Goal: Task Accomplishment & Management: Complete application form

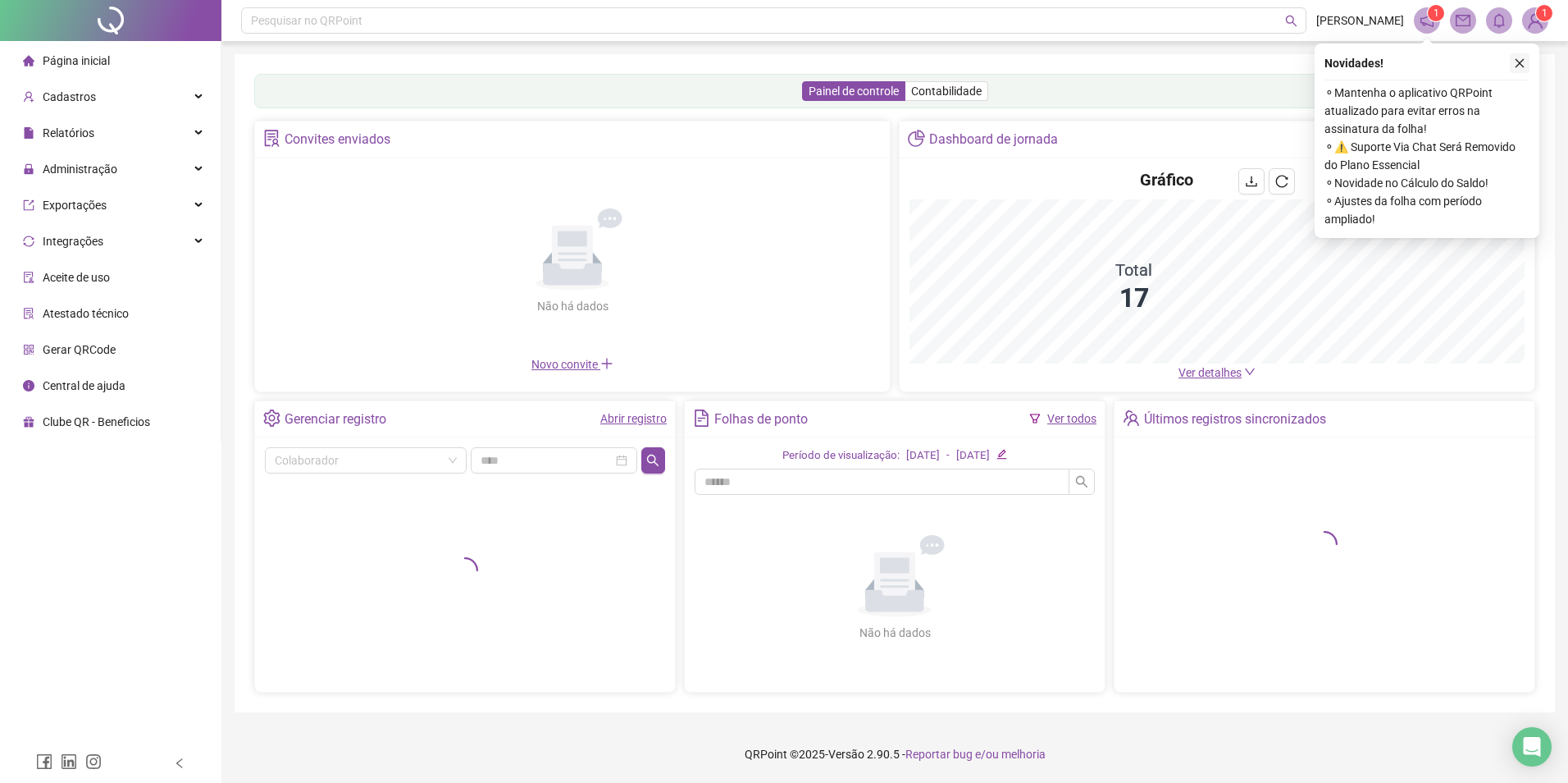
click at [1519, 66] on icon "close" at bounding box center [1519, 63] width 12 height 12
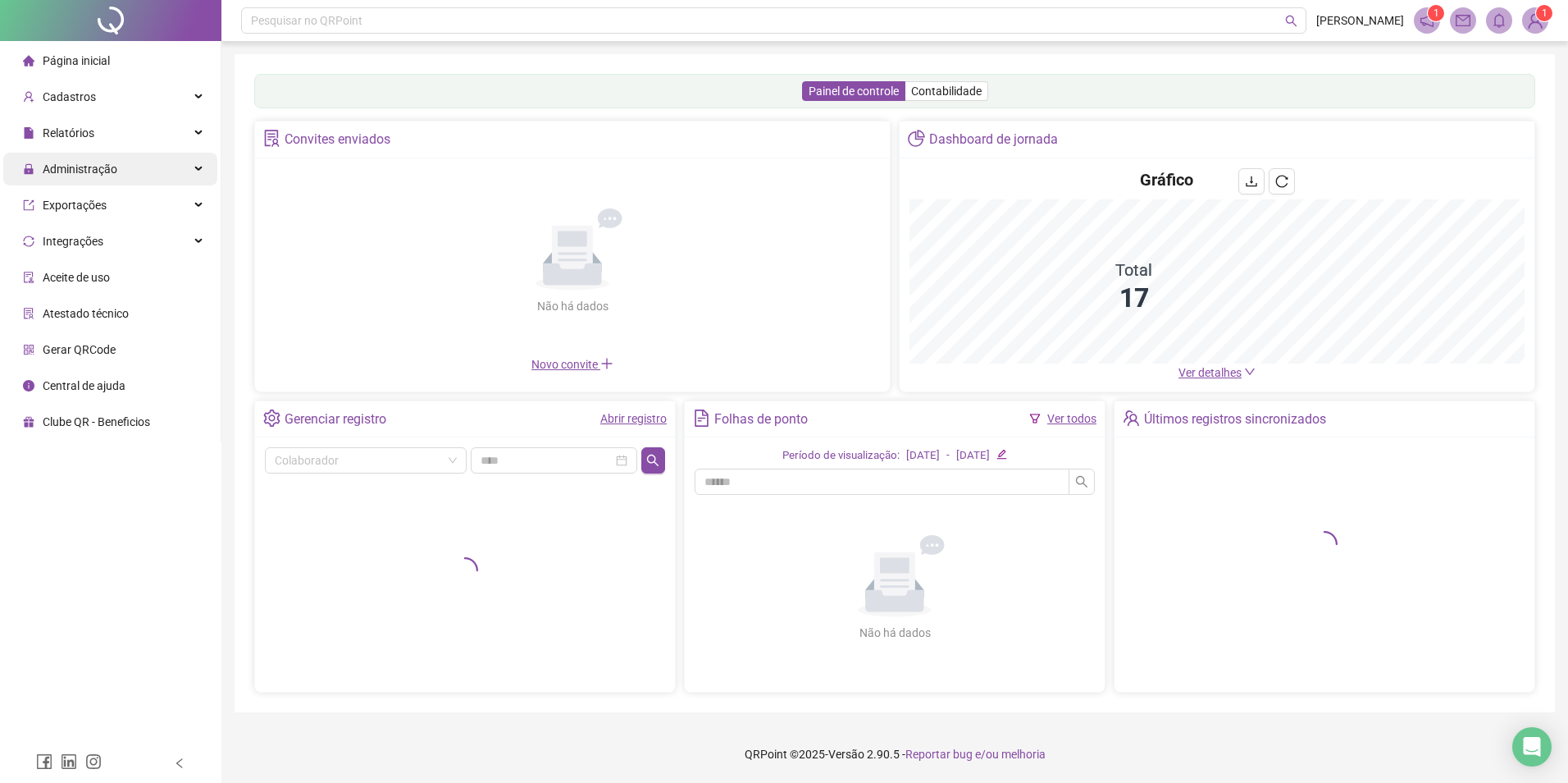
click at [99, 179] on span "Administração" at bounding box center [70, 169] width 94 height 33
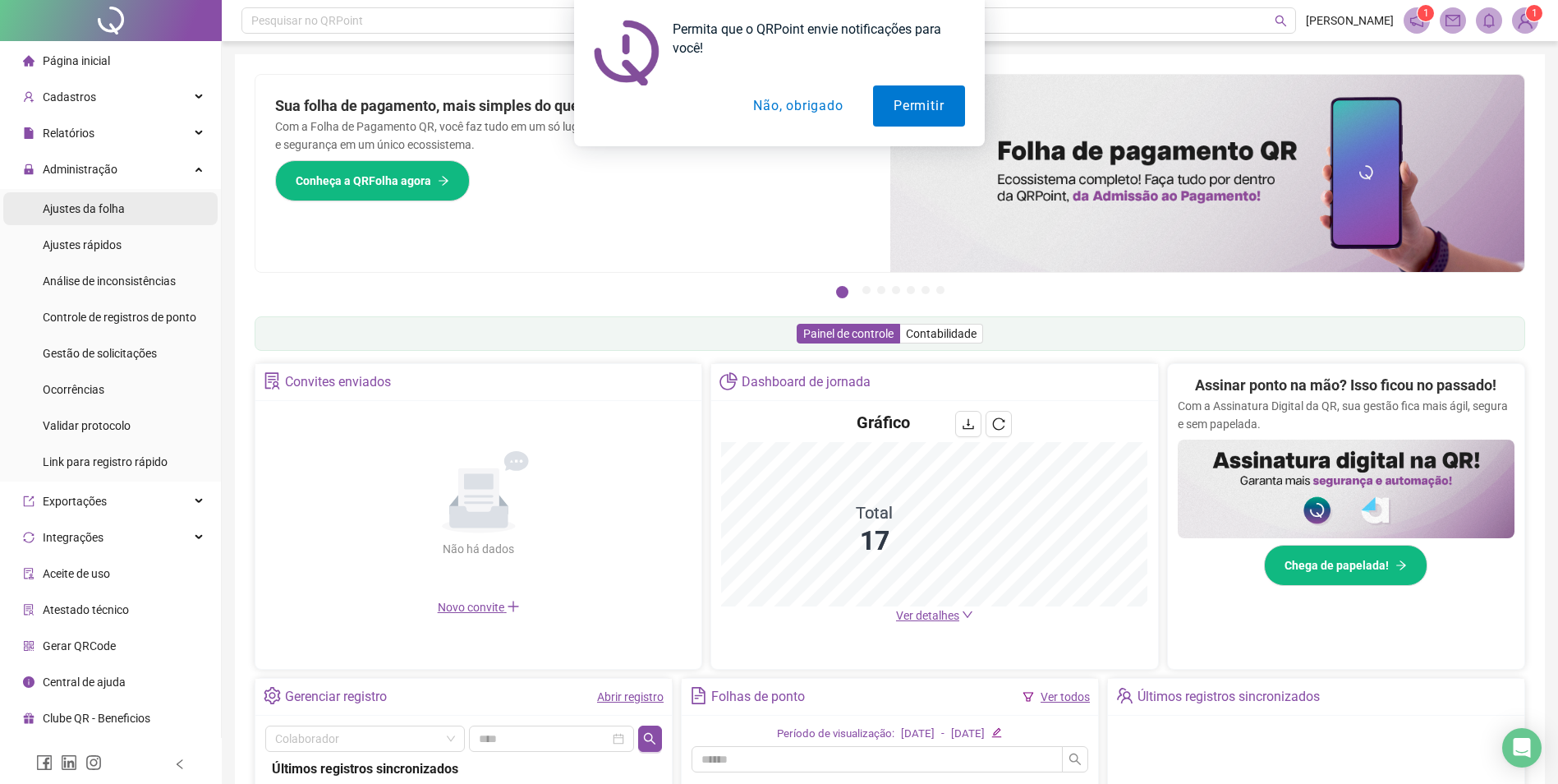
click at [77, 209] on span "Ajustes da folha" at bounding box center [84, 208] width 83 height 13
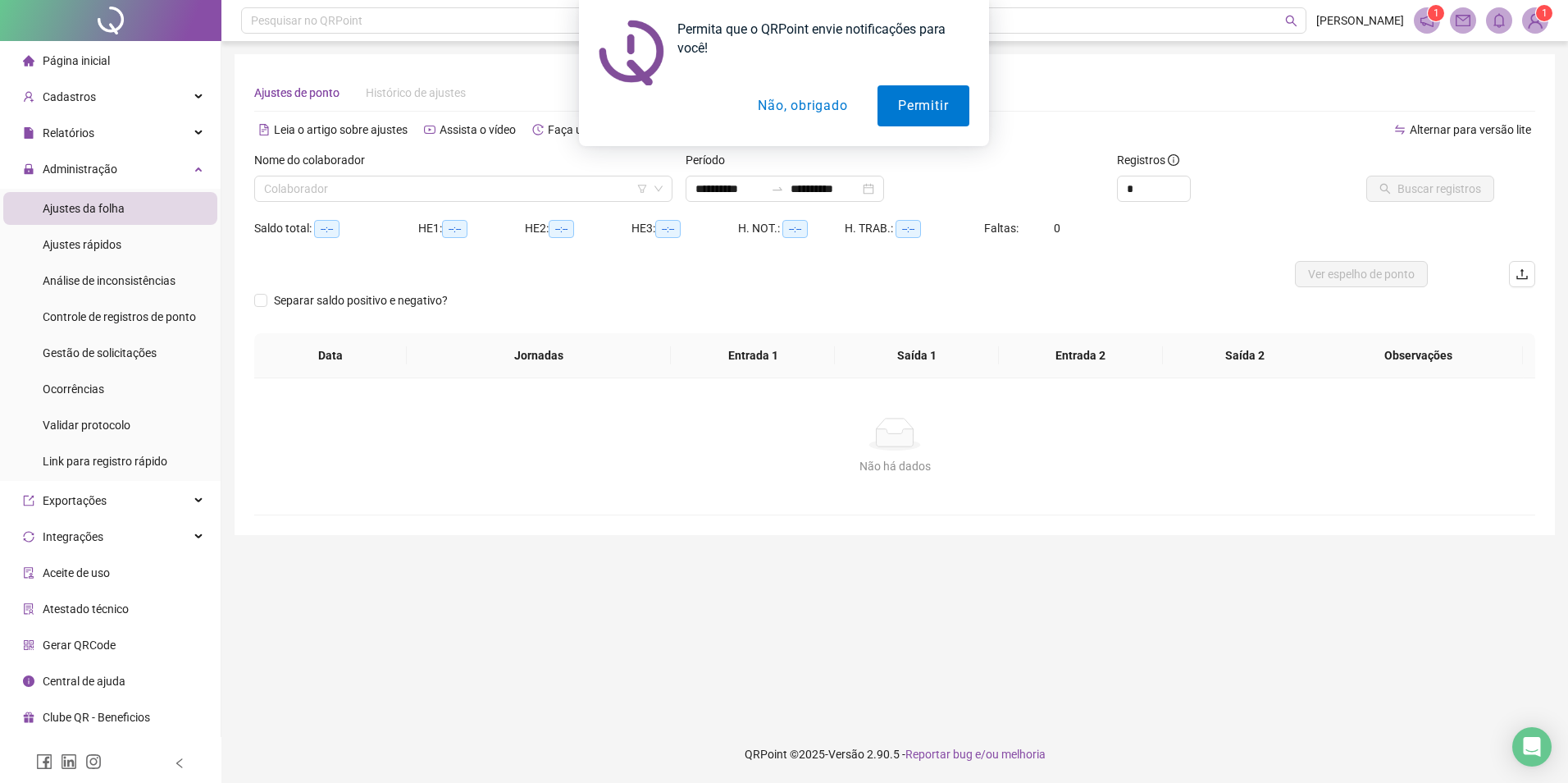
type input "**********"
click at [768, 106] on button "Não, obrigado" at bounding box center [803, 105] width 130 height 41
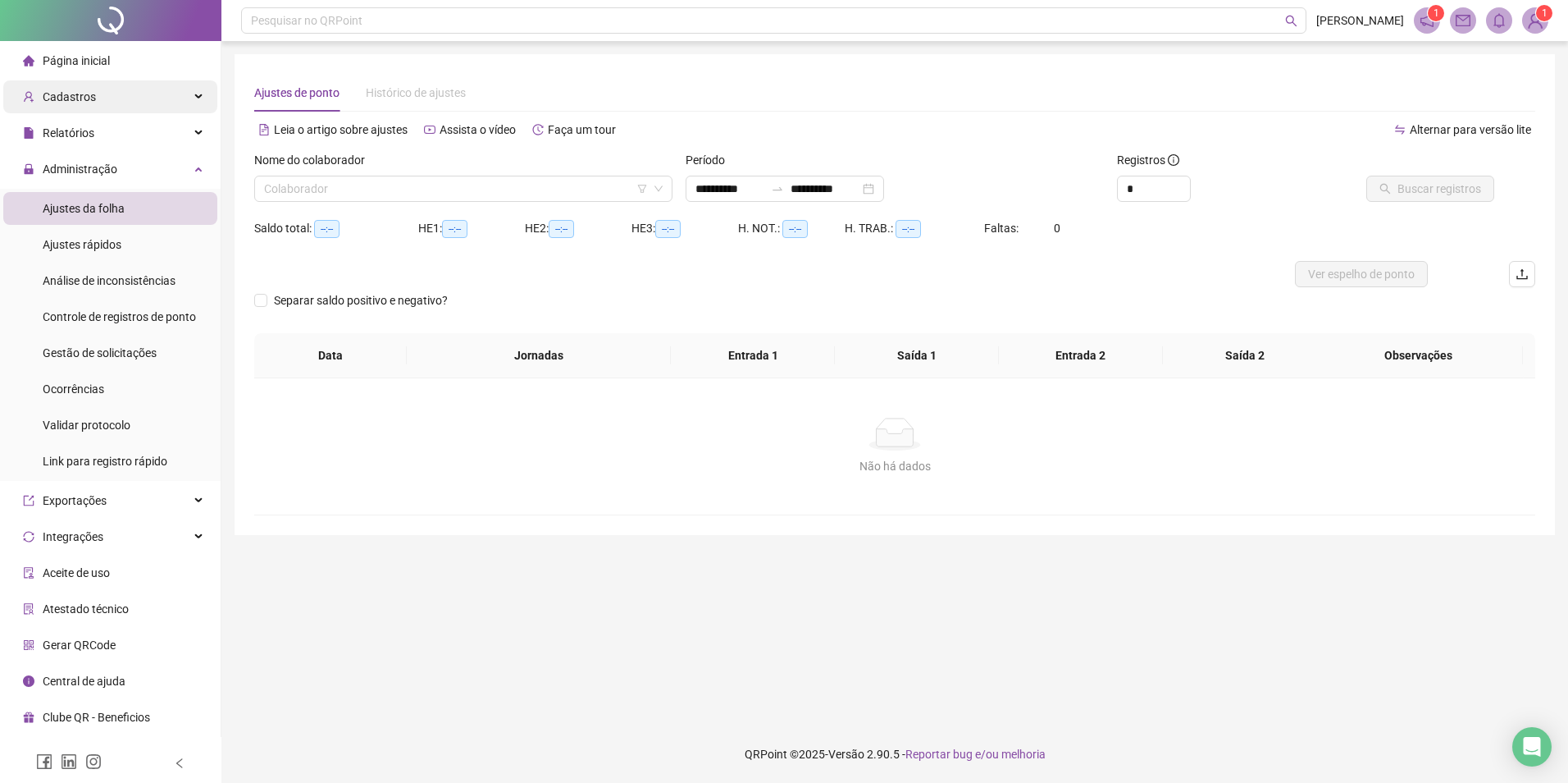
click at [78, 102] on span "Cadastros" at bounding box center [70, 97] width 53 height 13
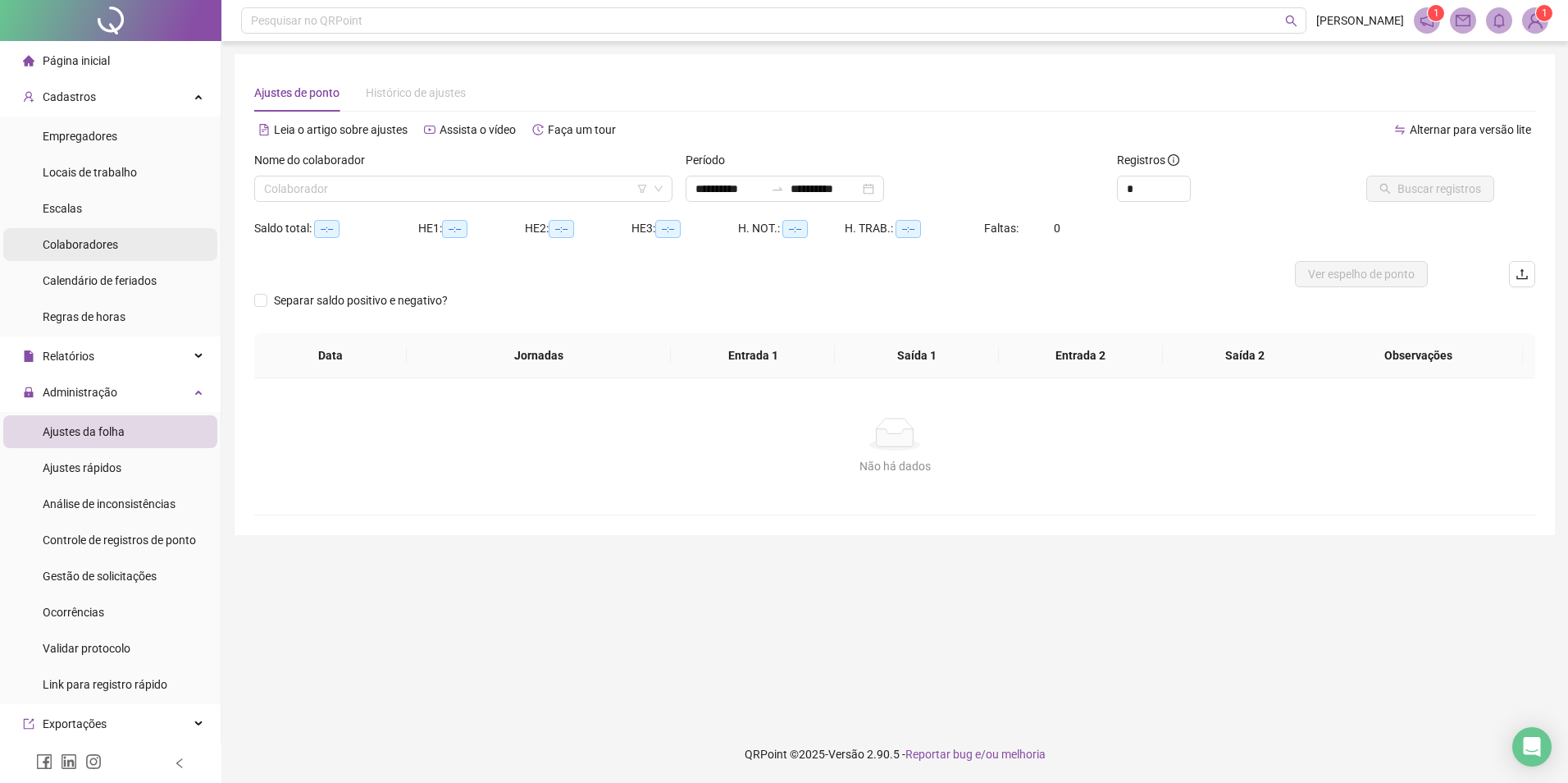
click at [85, 245] on span "Colaboradores" at bounding box center [81, 245] width 75 height 13
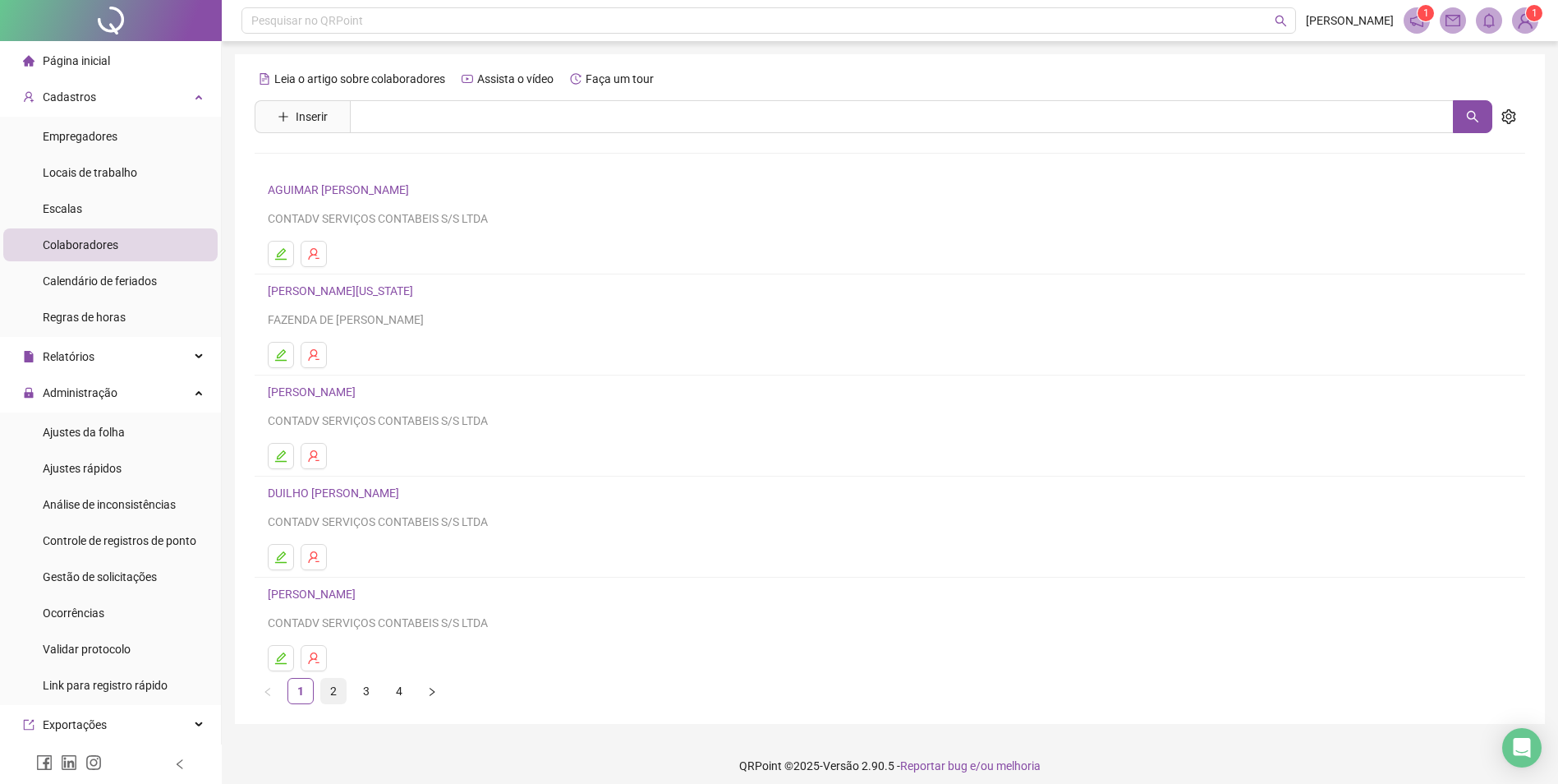
click at [337, 689] on link "2" at bounding box center [333, 690] width 25 height 25
click at [283, 664] on icon "edit" at bounding box center [281, 657] width 12 height 12
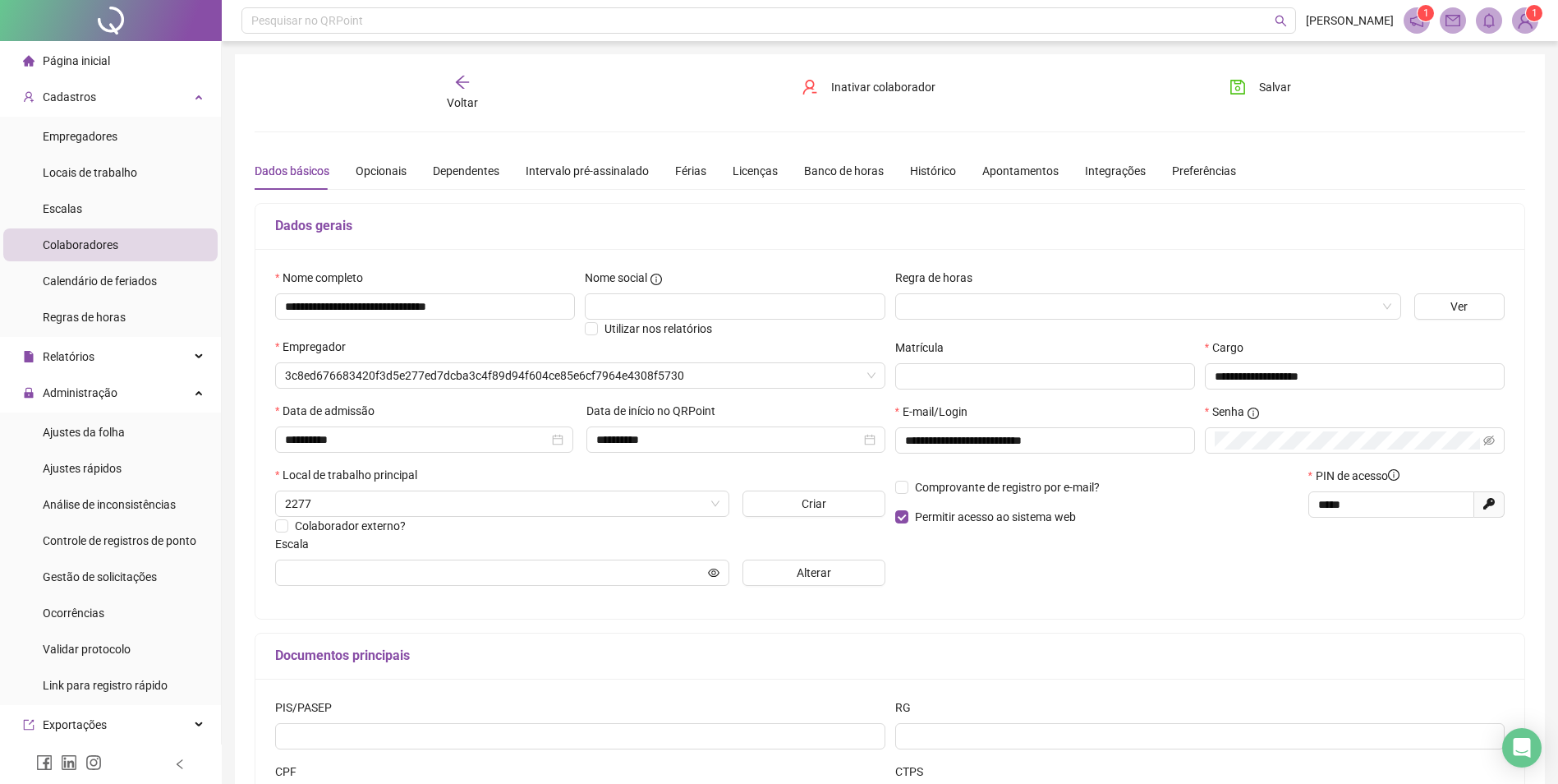
type input "**********"
click at [701, 170] on div "Férias" at bounding box center [691, 171] width 31 height 18
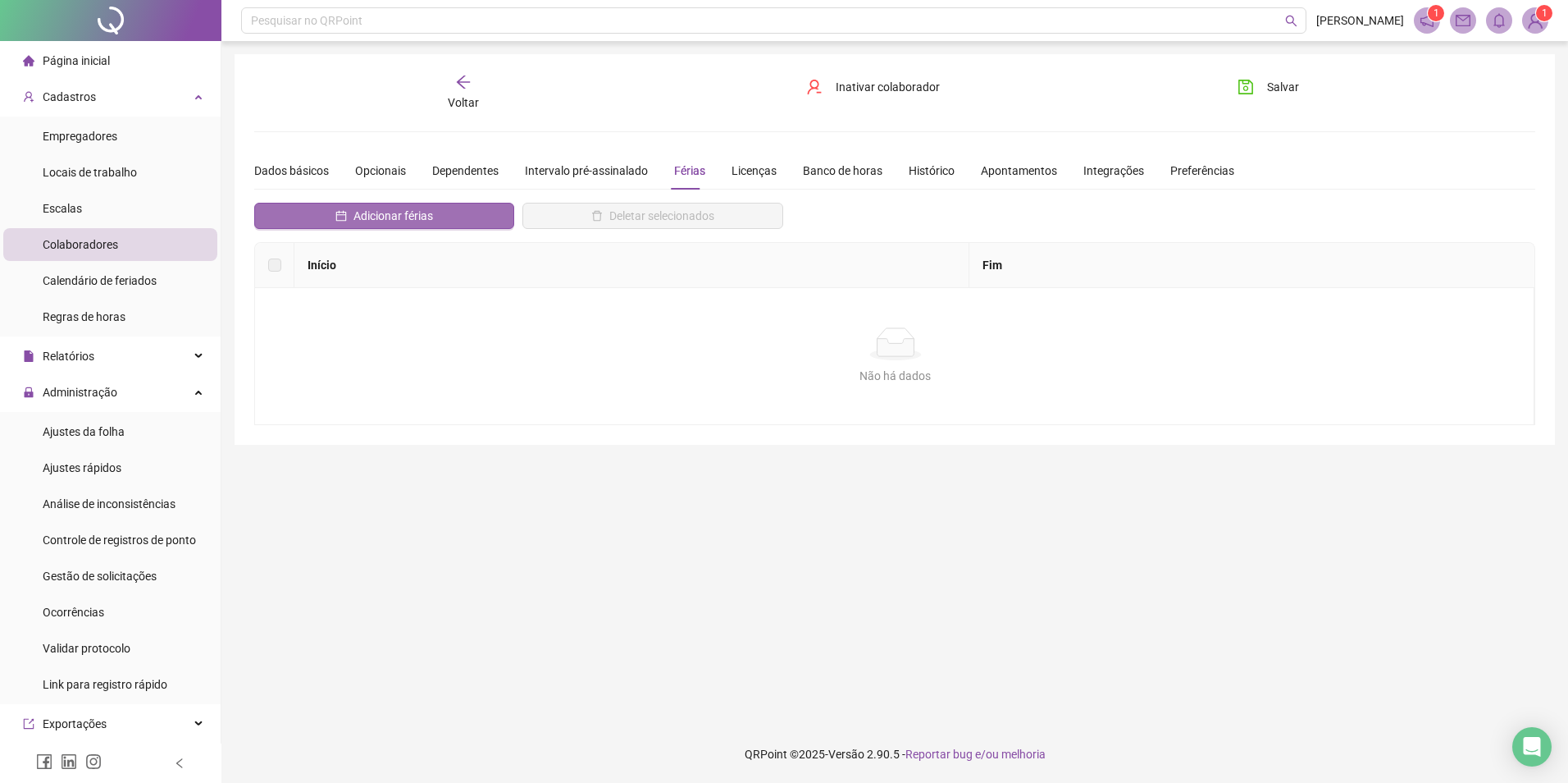
click at [373, 210] on span "Adicionar férias" at bounding box center [393, 216] width 80 height 18
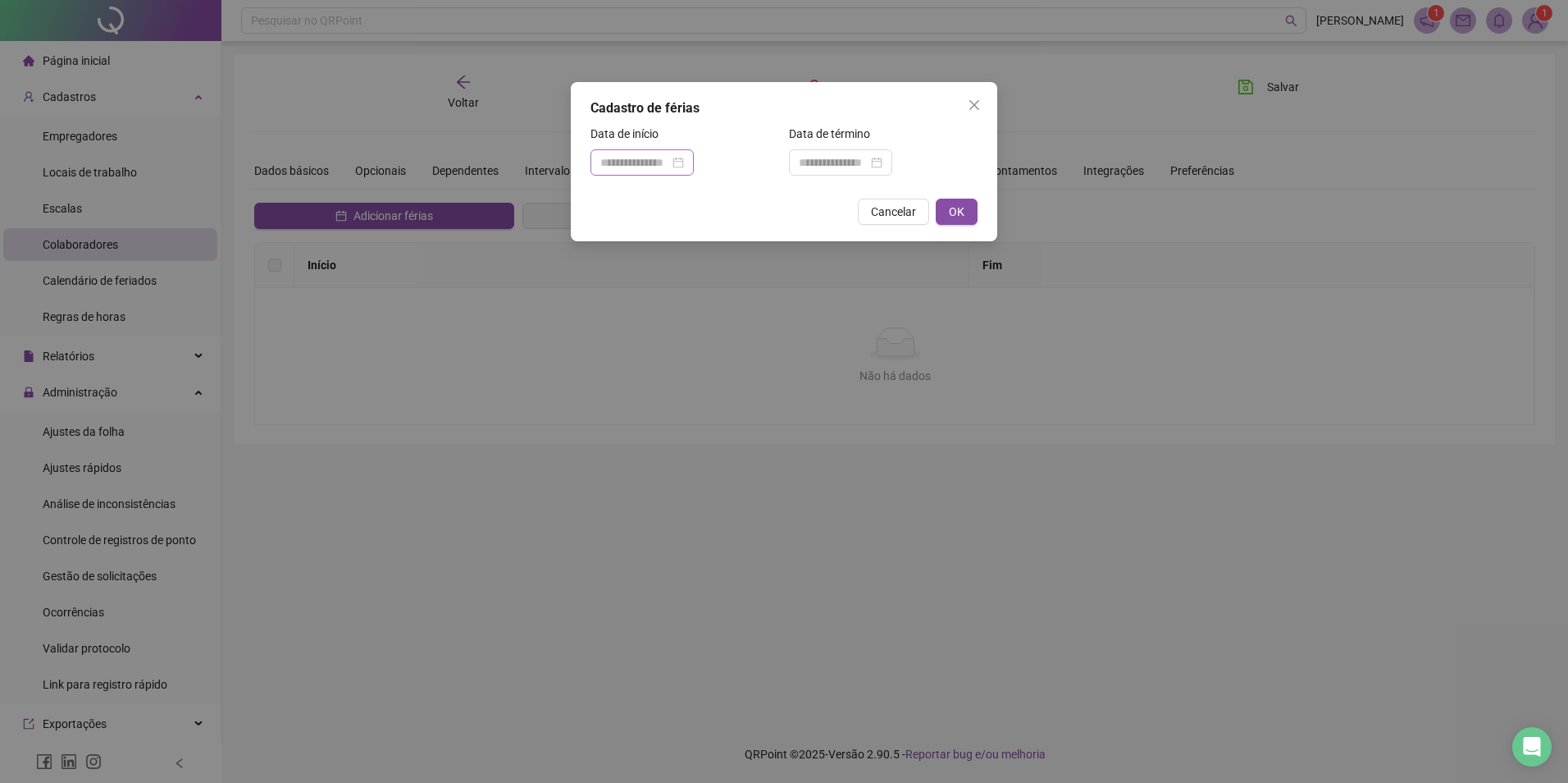
click at [684, 168] on div at bounding box center [642, 163] width 83 height 18
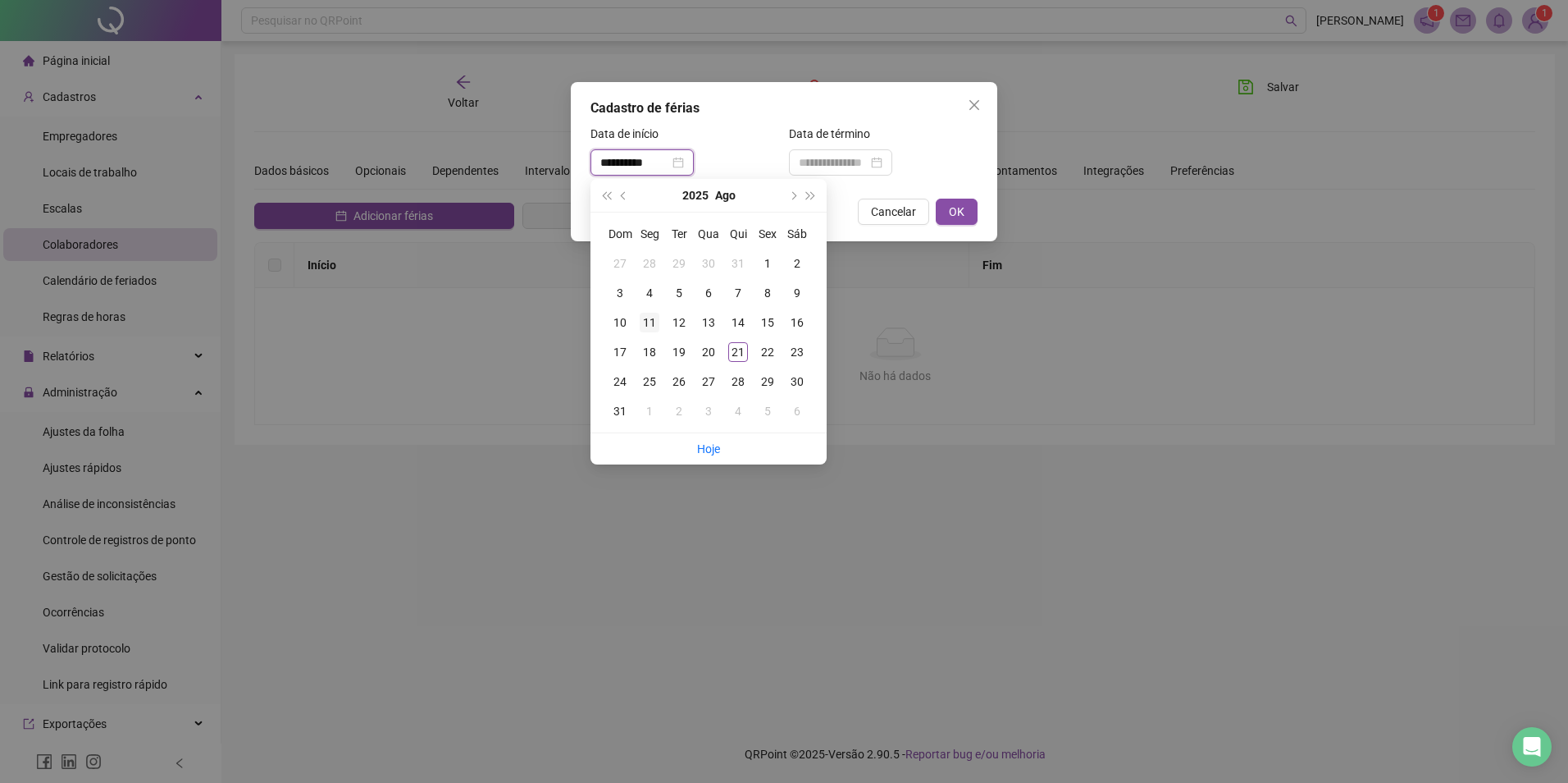
type input "**********"
click at [650, 325] on div "11" at bounding box center [650, 322] width 20 height 20
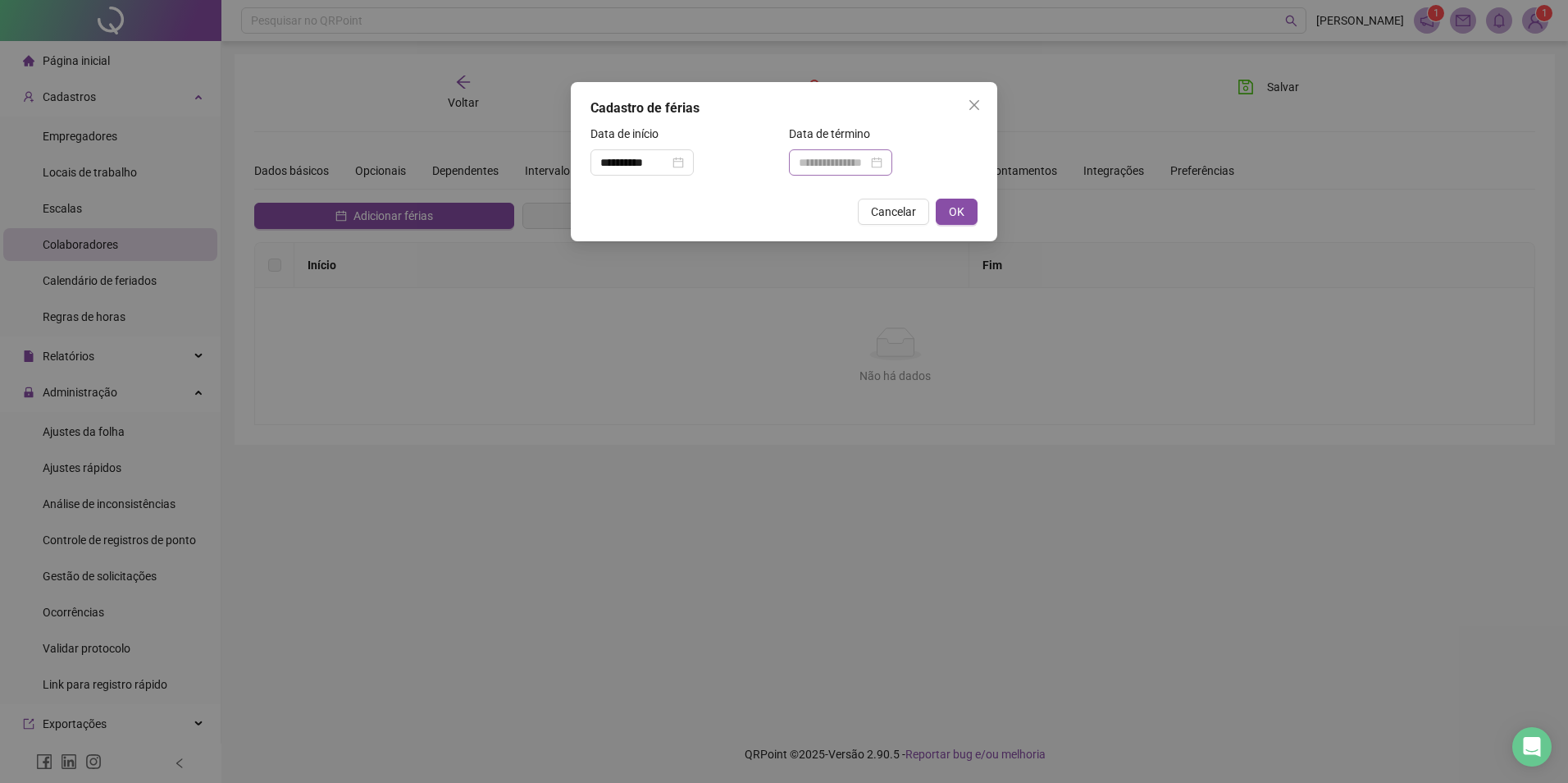
click at [882, 166] on div at bounding box center [840, 163] width 83 height 18
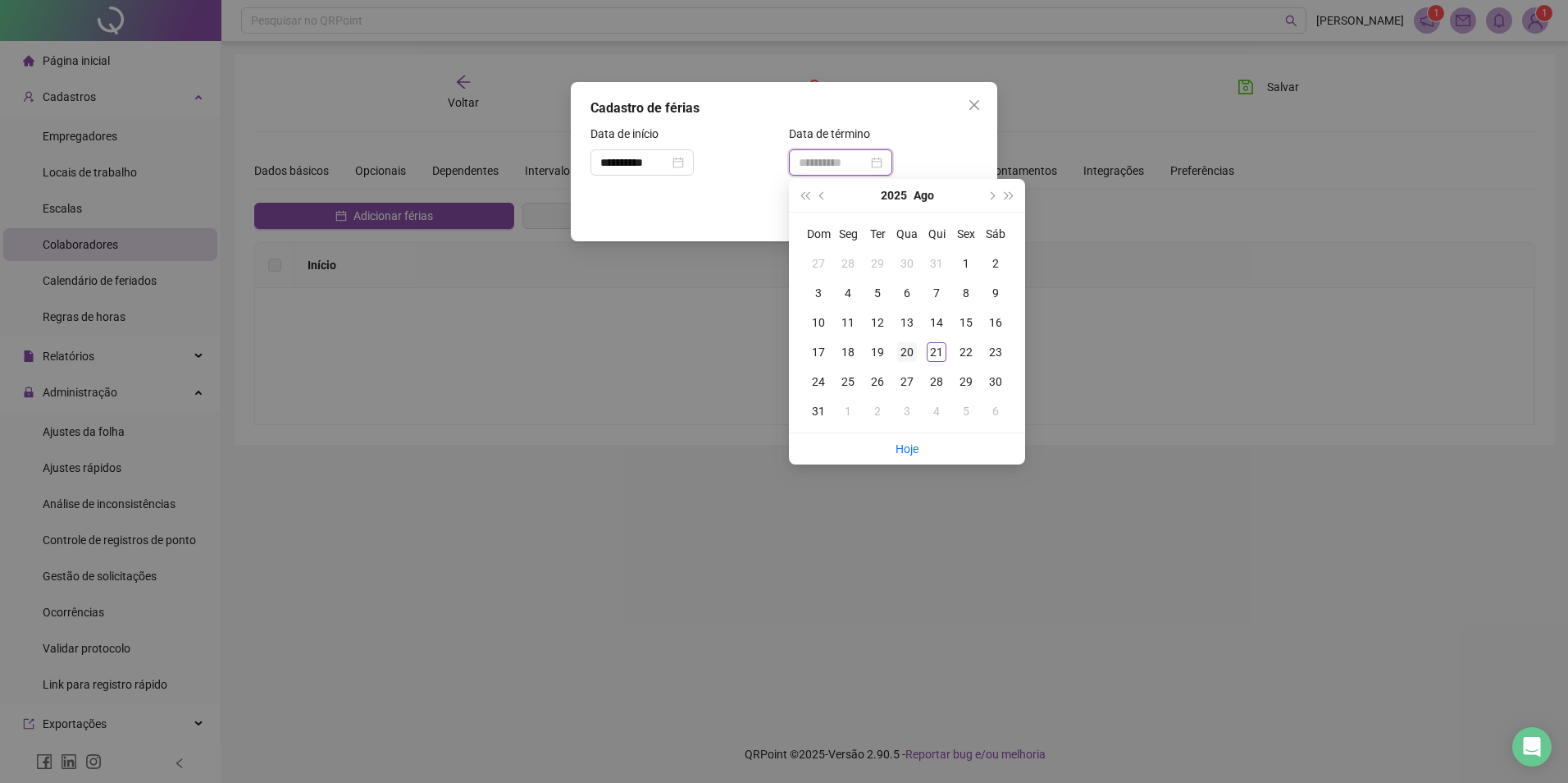
type input "**********"
click at [905, 356] on div "20" at bounding box center [907, 353] width 20 height 20
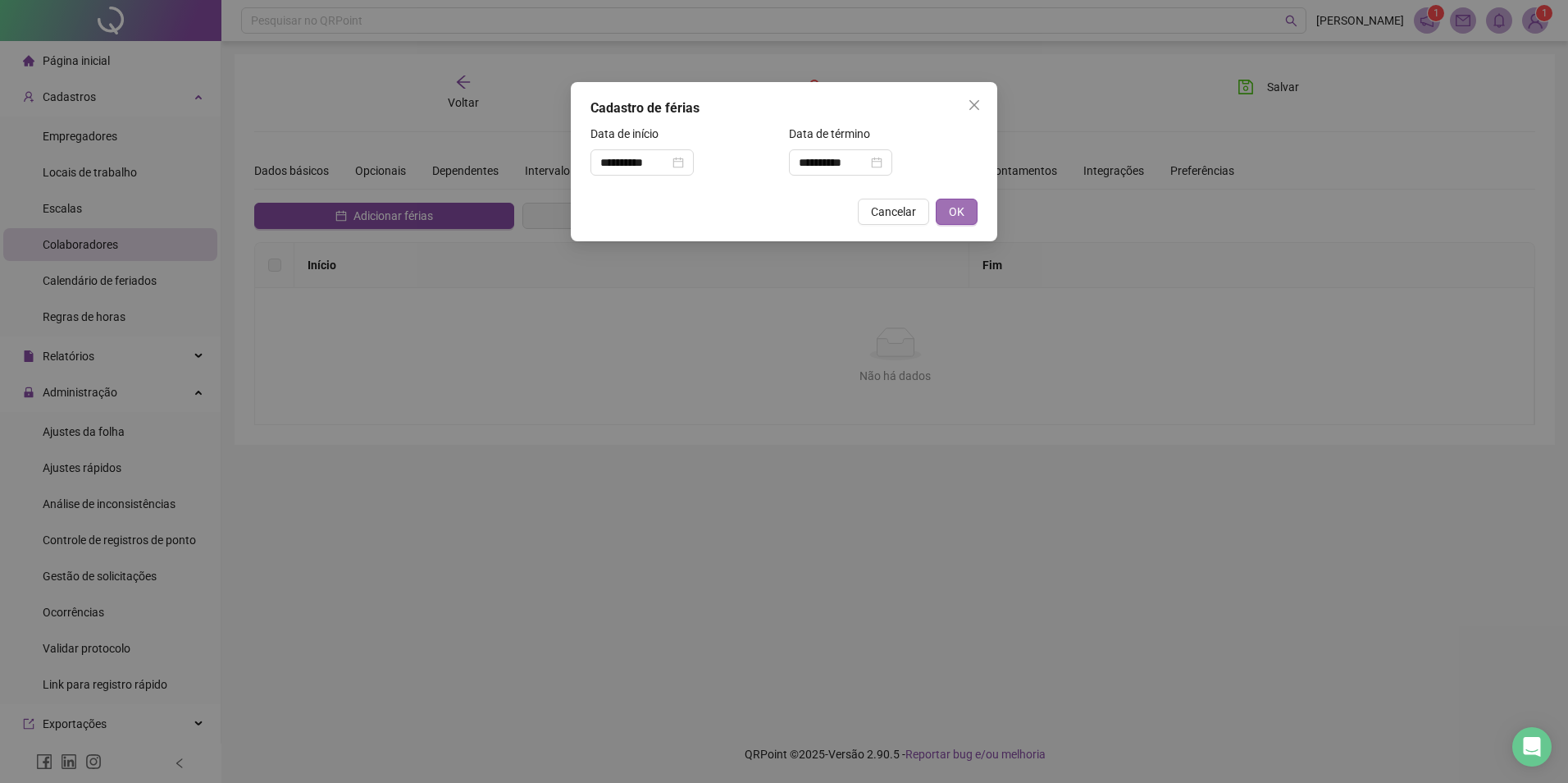
click at [949, 217] on span "OK" at bounding box center [957, 212] width 16 height 18
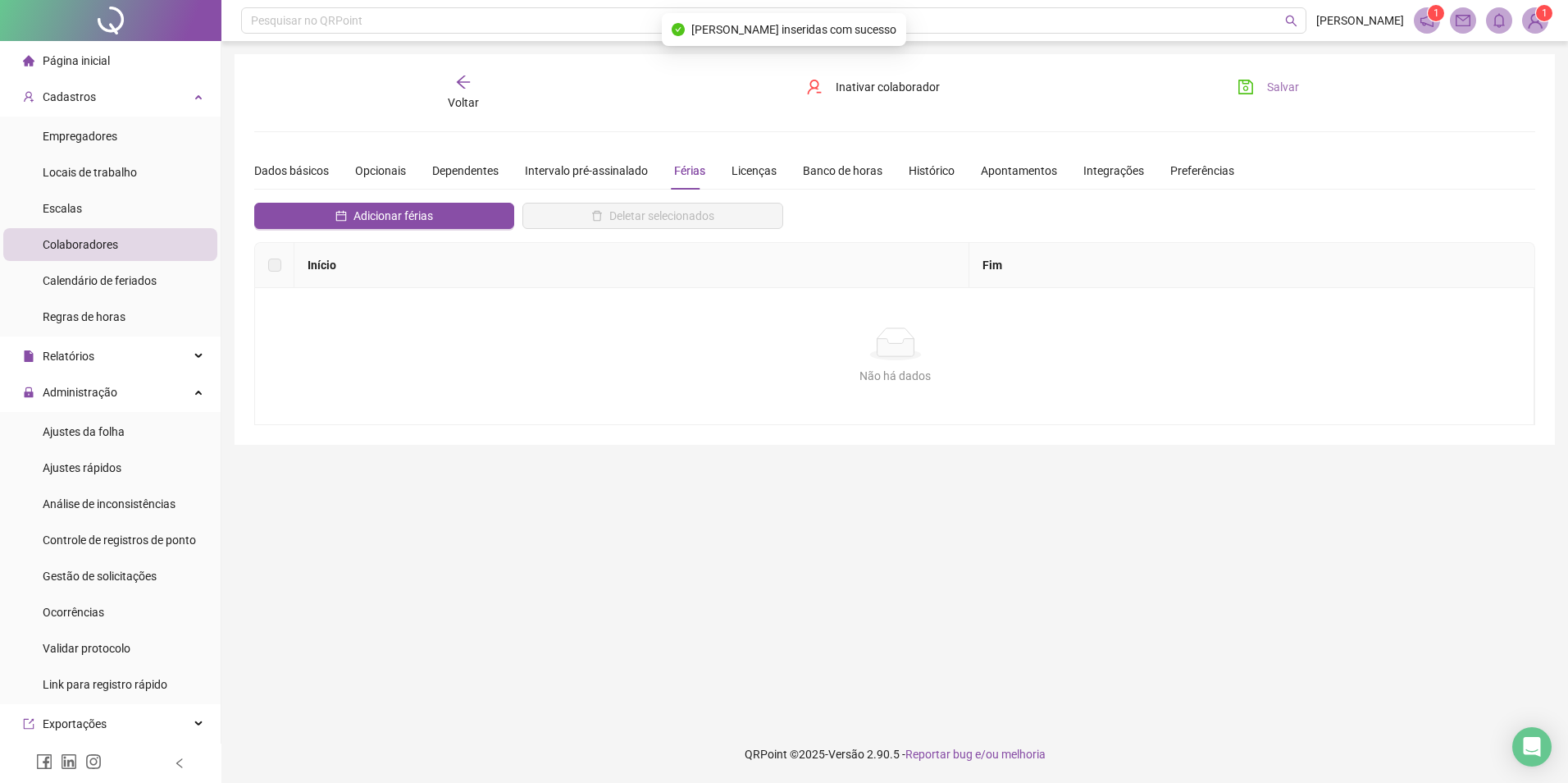
click at [1269, 91] on span "Salvar" at bounding box center [1282, 87] width 32 height 18
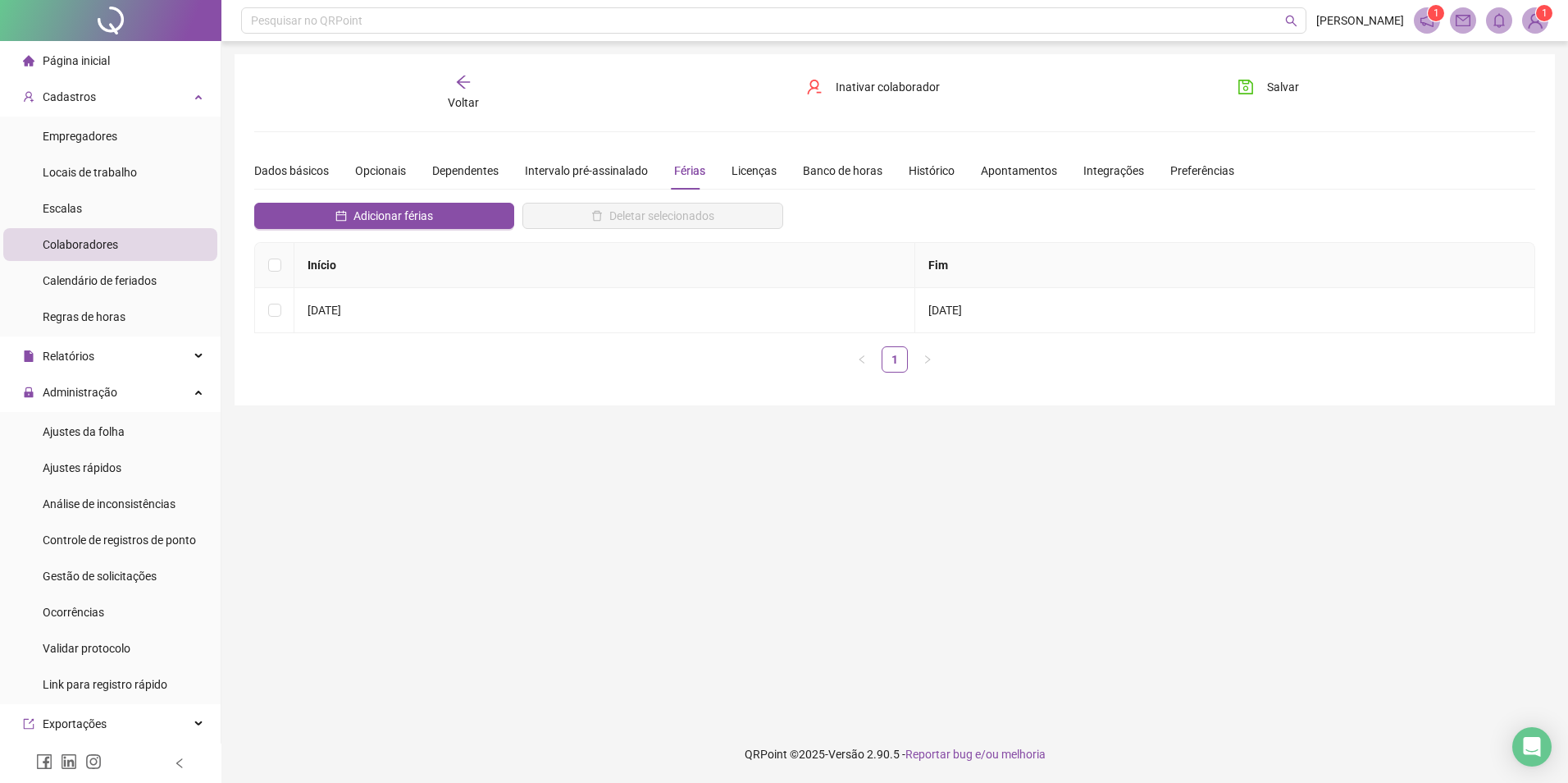
click at [102, 241] on span "Colaboradores" at bounding box center [81, 245] width 75 height 13
click at [464, 92] on div "Voltar" at bounding box center [463, 92] width 202 height 38
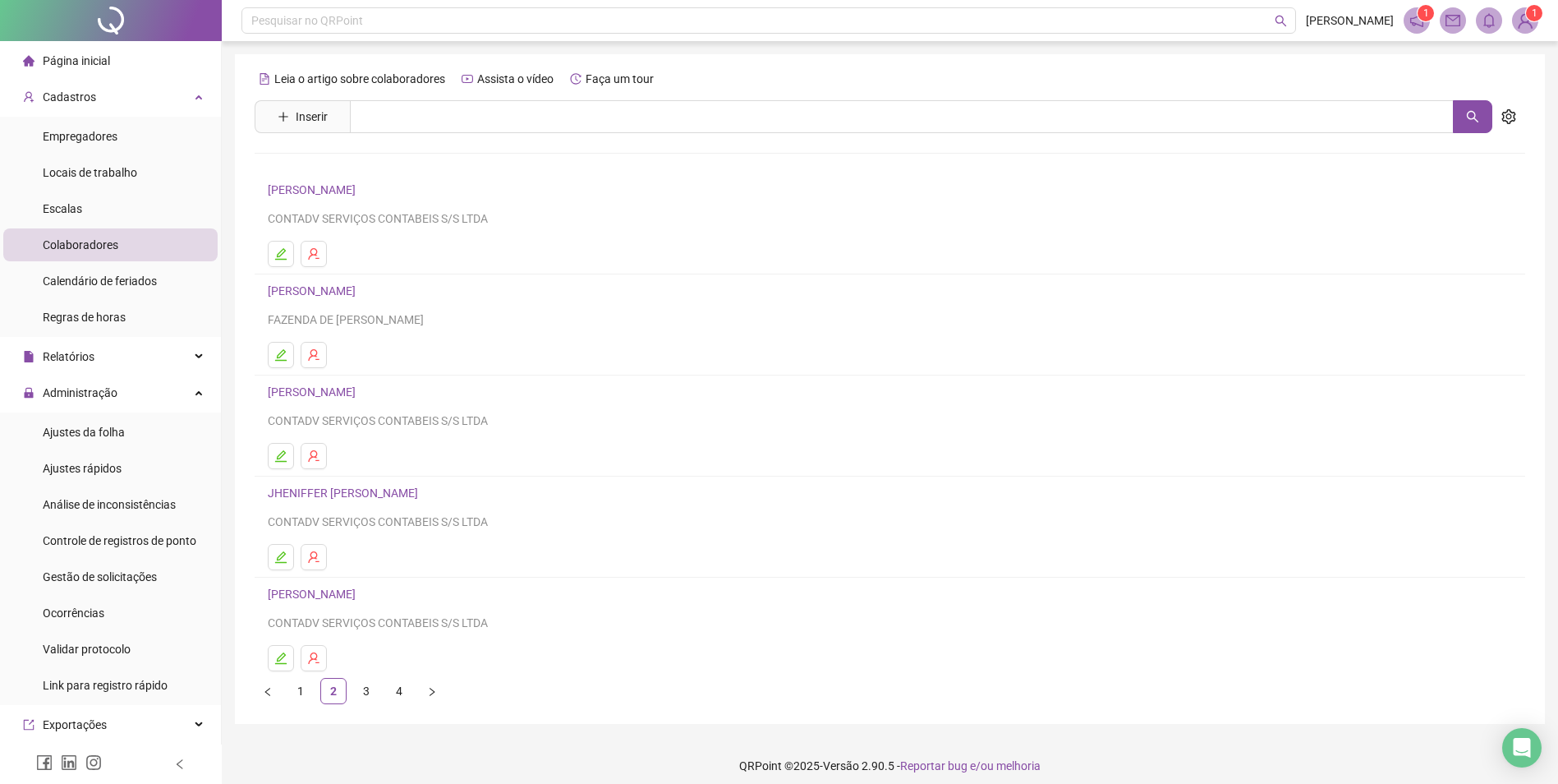
click at [356, 700] on link "3" at bounding box center [366, 690] width 25 height 25
click at [284, 458] on icon "edit" at bounding box center [281, 456] width 13 height 13
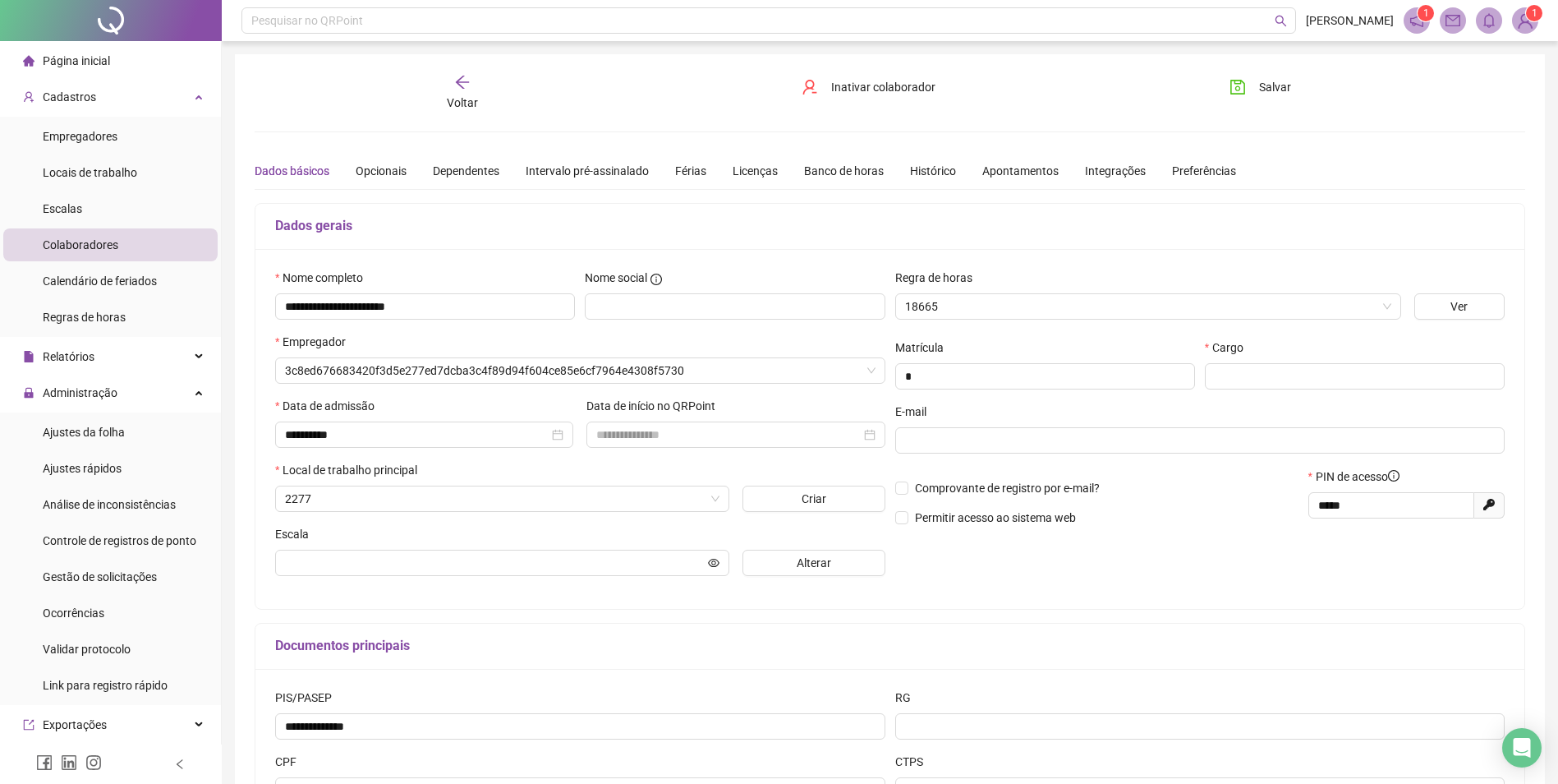
type input "**********"
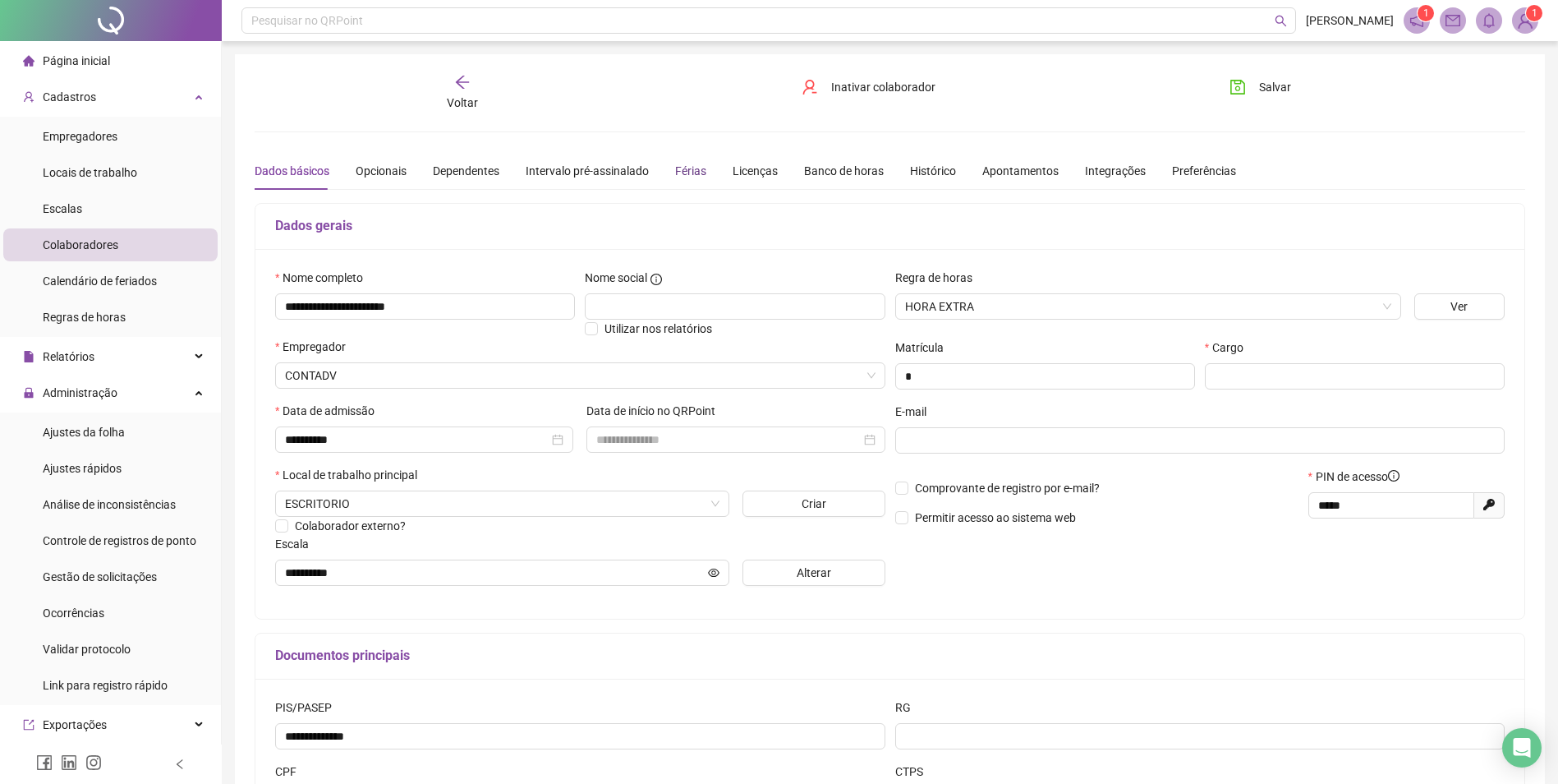
click at [682, 170] on div "Férias" at bounding box center [691, 171] width 31 height 18
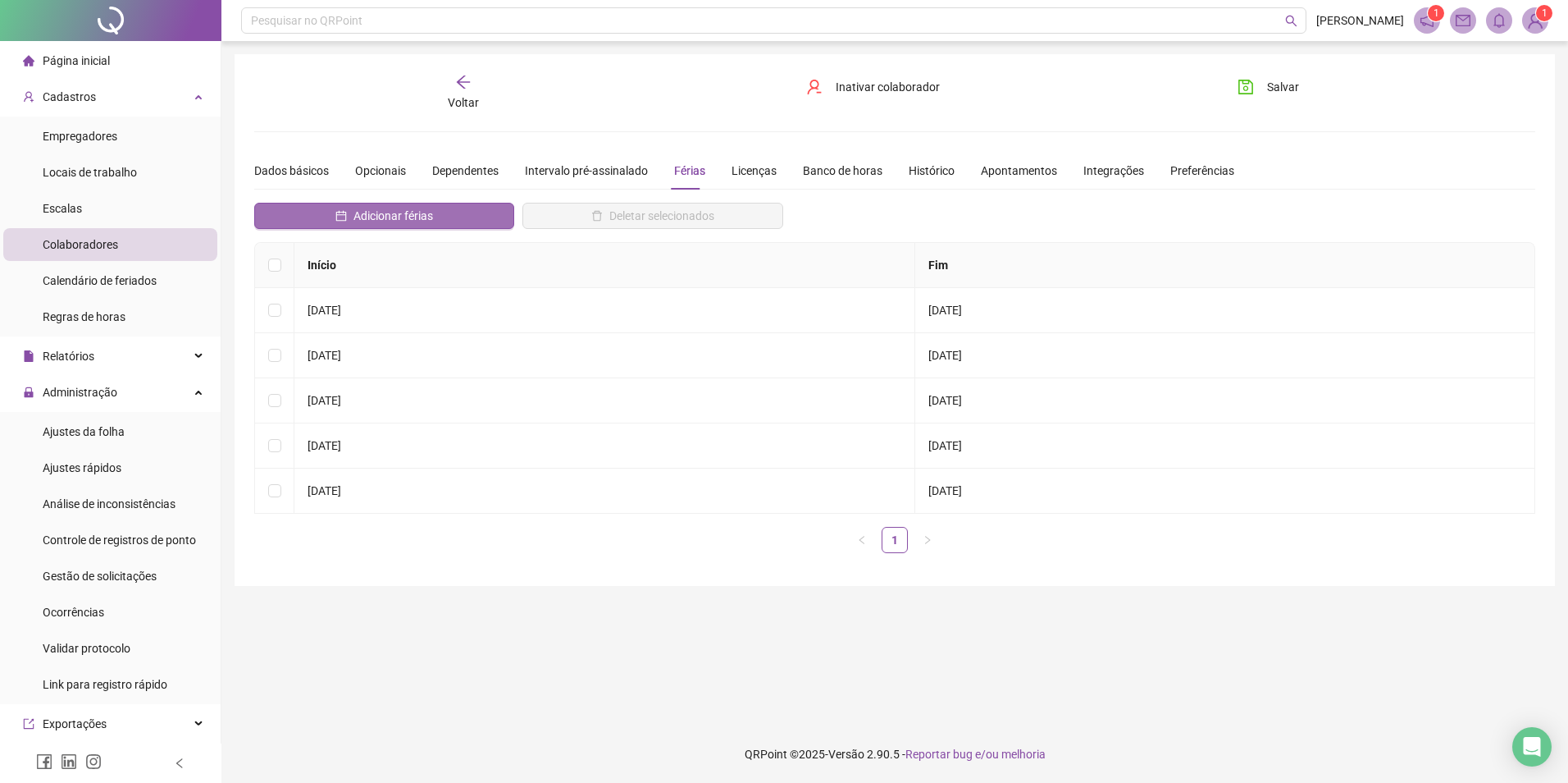
click at [385, 211] on span "Adicionar férias" at bounding box center [393, 216] width 80 height 18
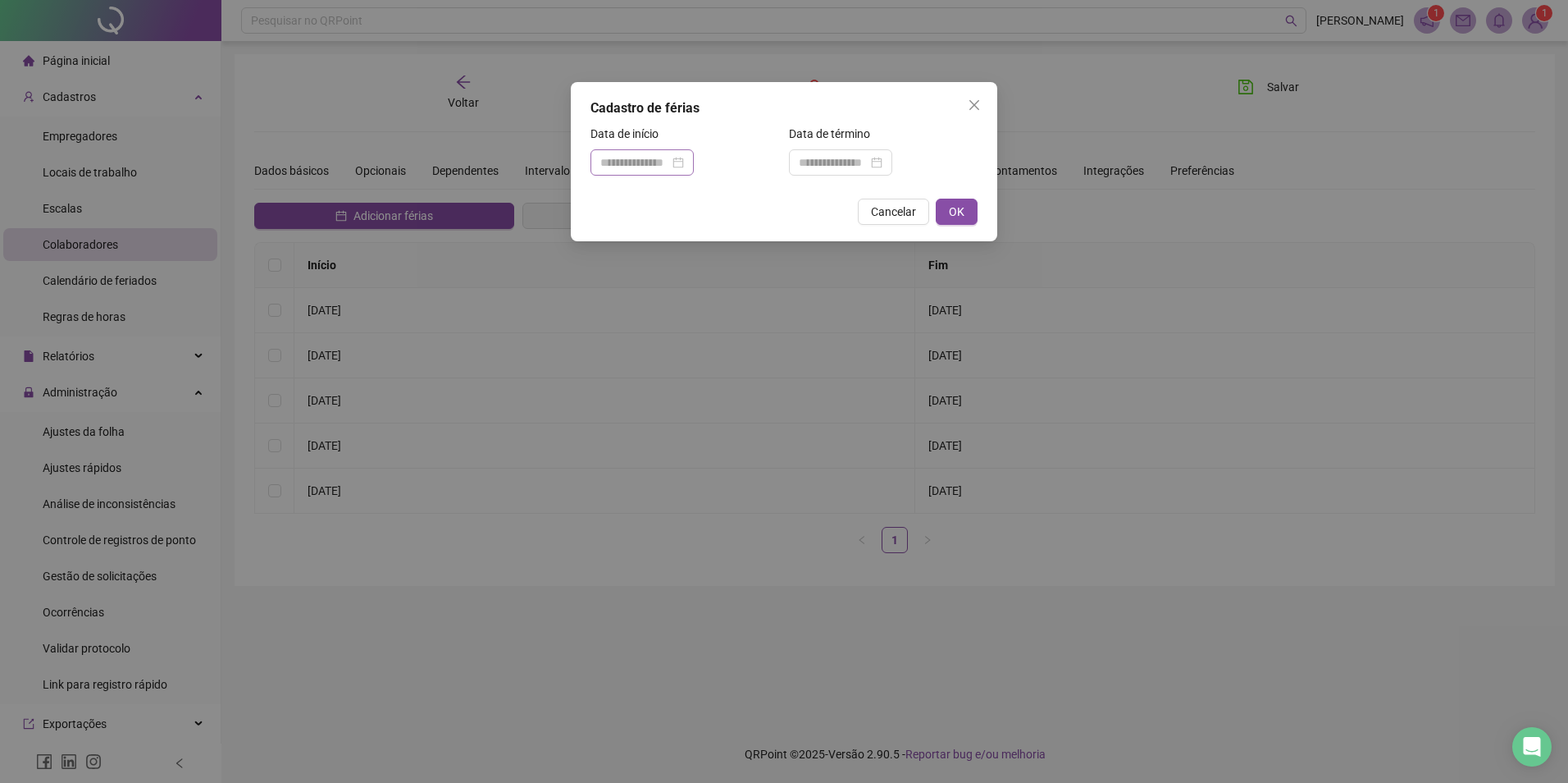
click at [684, 169] on div at bounding box center [642, 163] width 83 height 18
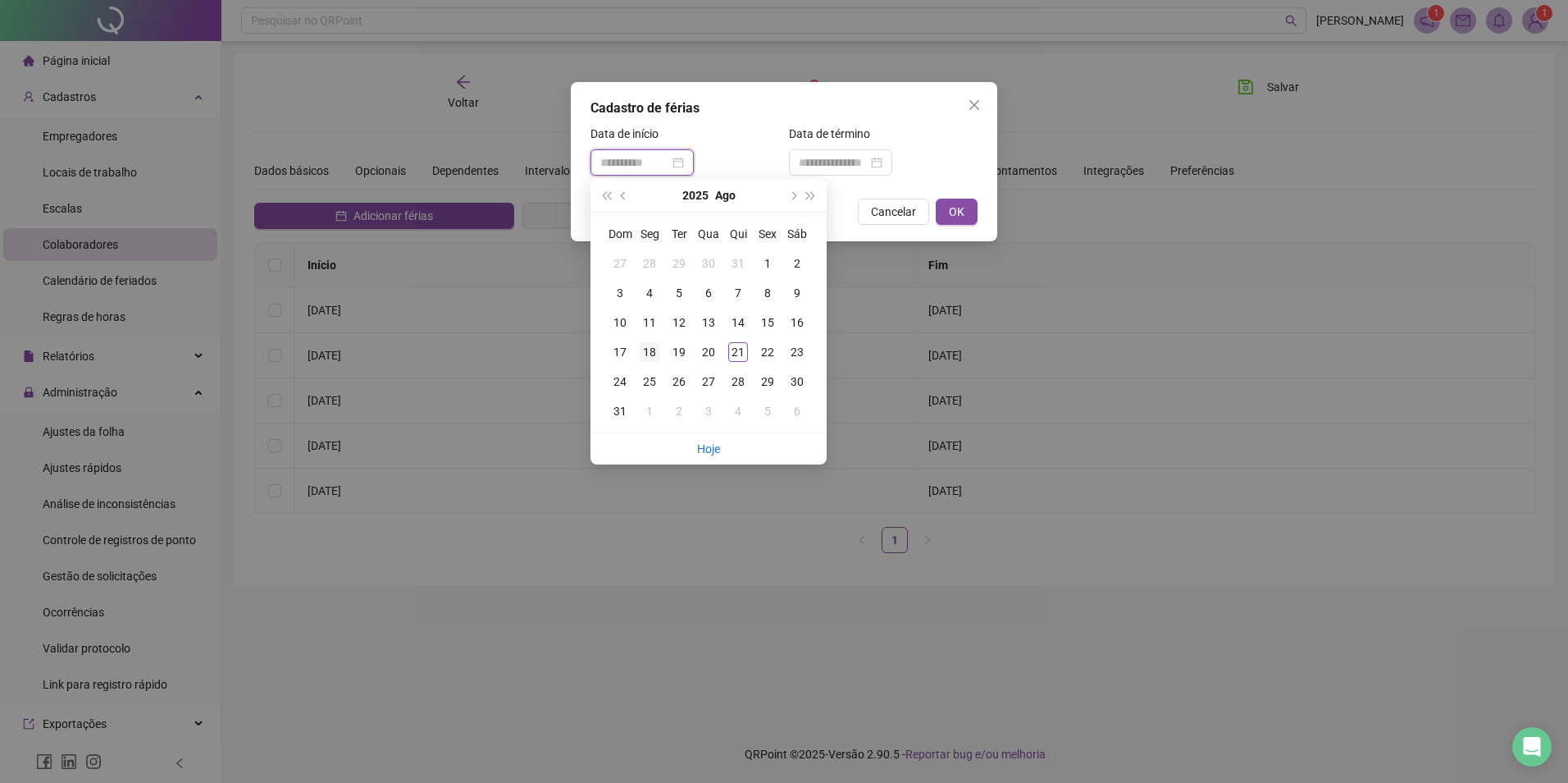
type input "**********"
click at [654, 351] on div "18" at bounding box center [650, 353] width 20 height 20
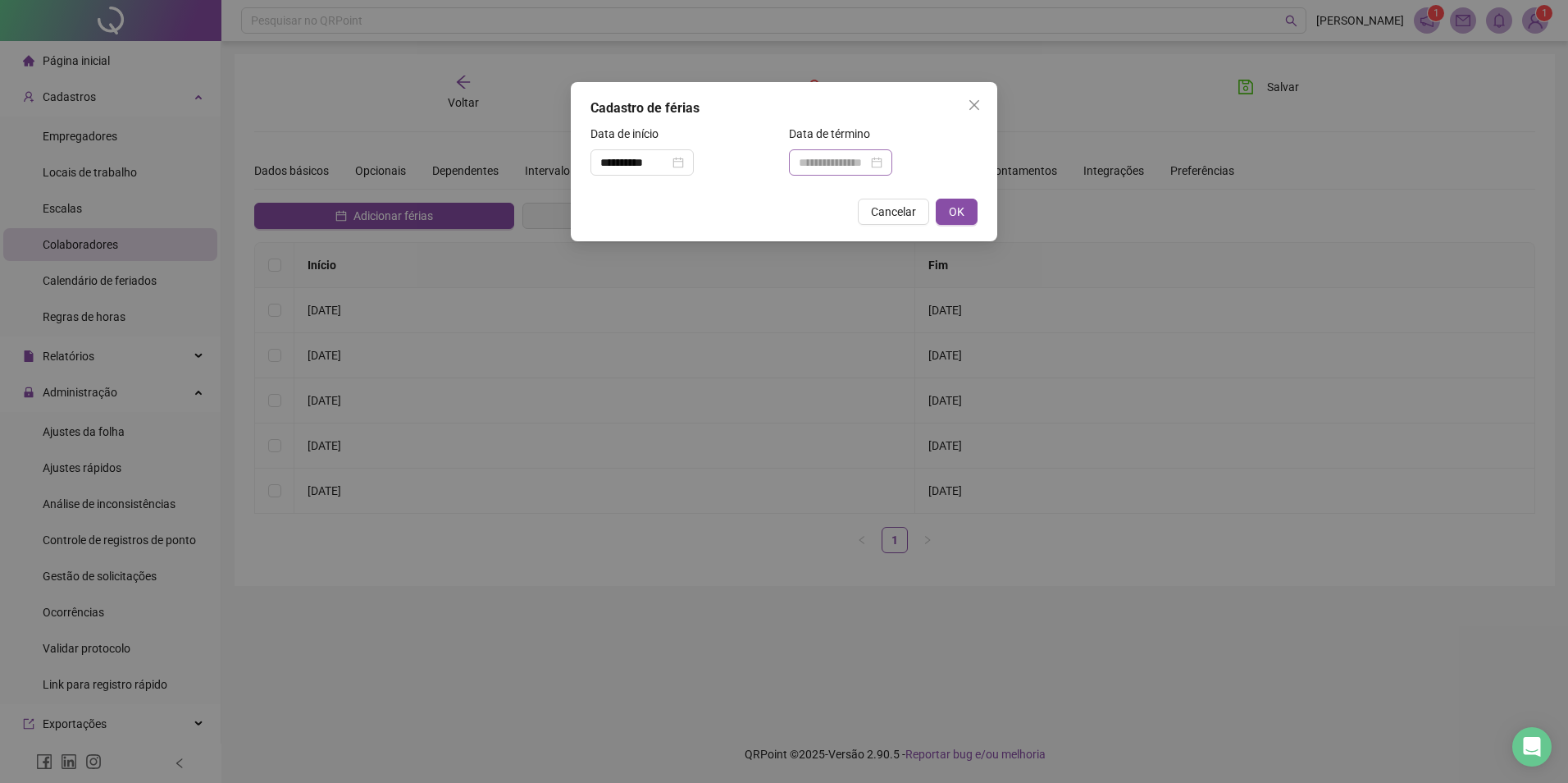
click at [882, 160] on div at bounding box center [840, 163] width 83 height 18
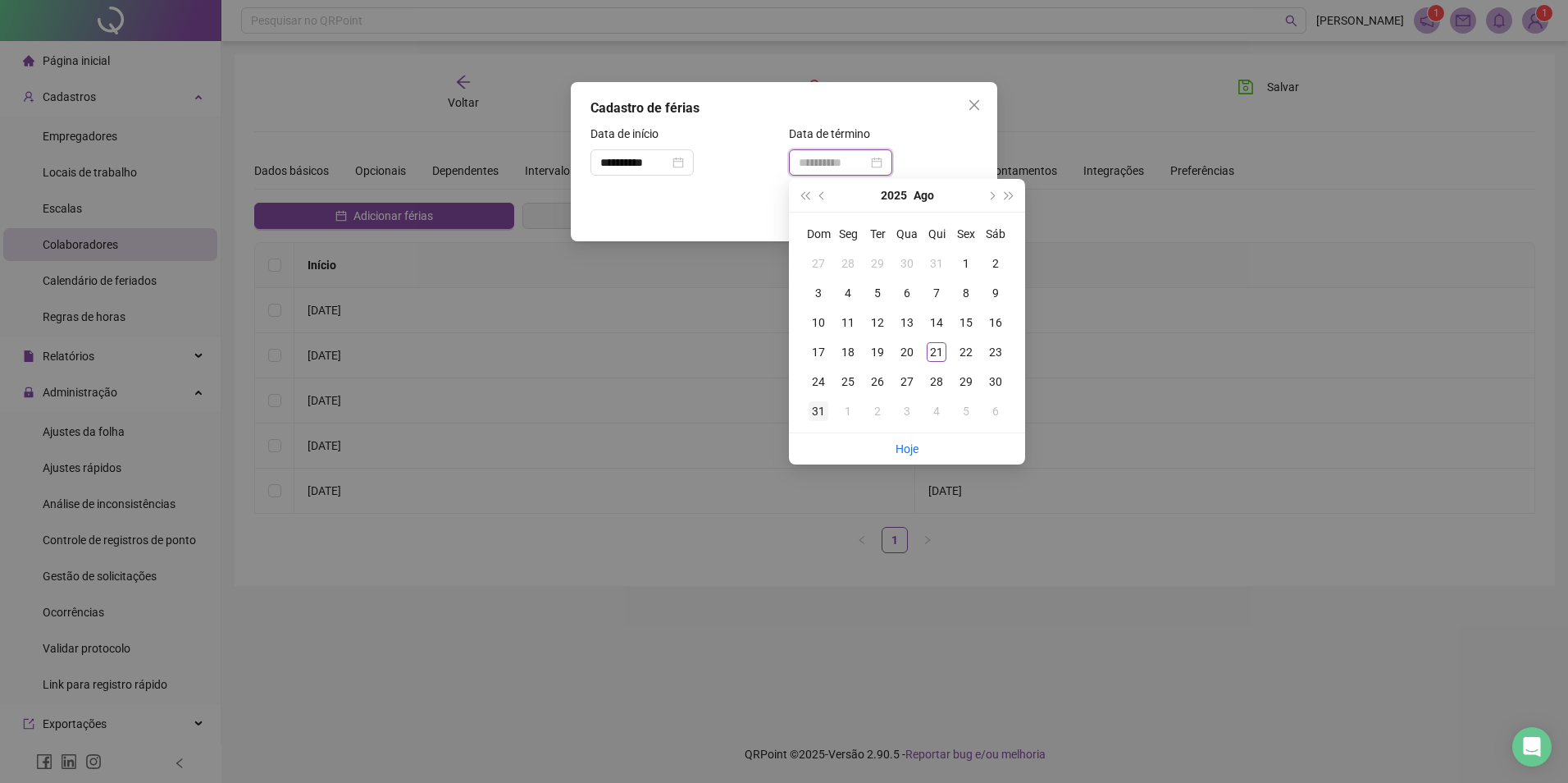
type input "**********"
click at [823, 409] on div "31" at bounding box center [818, 411] width 20 height 20
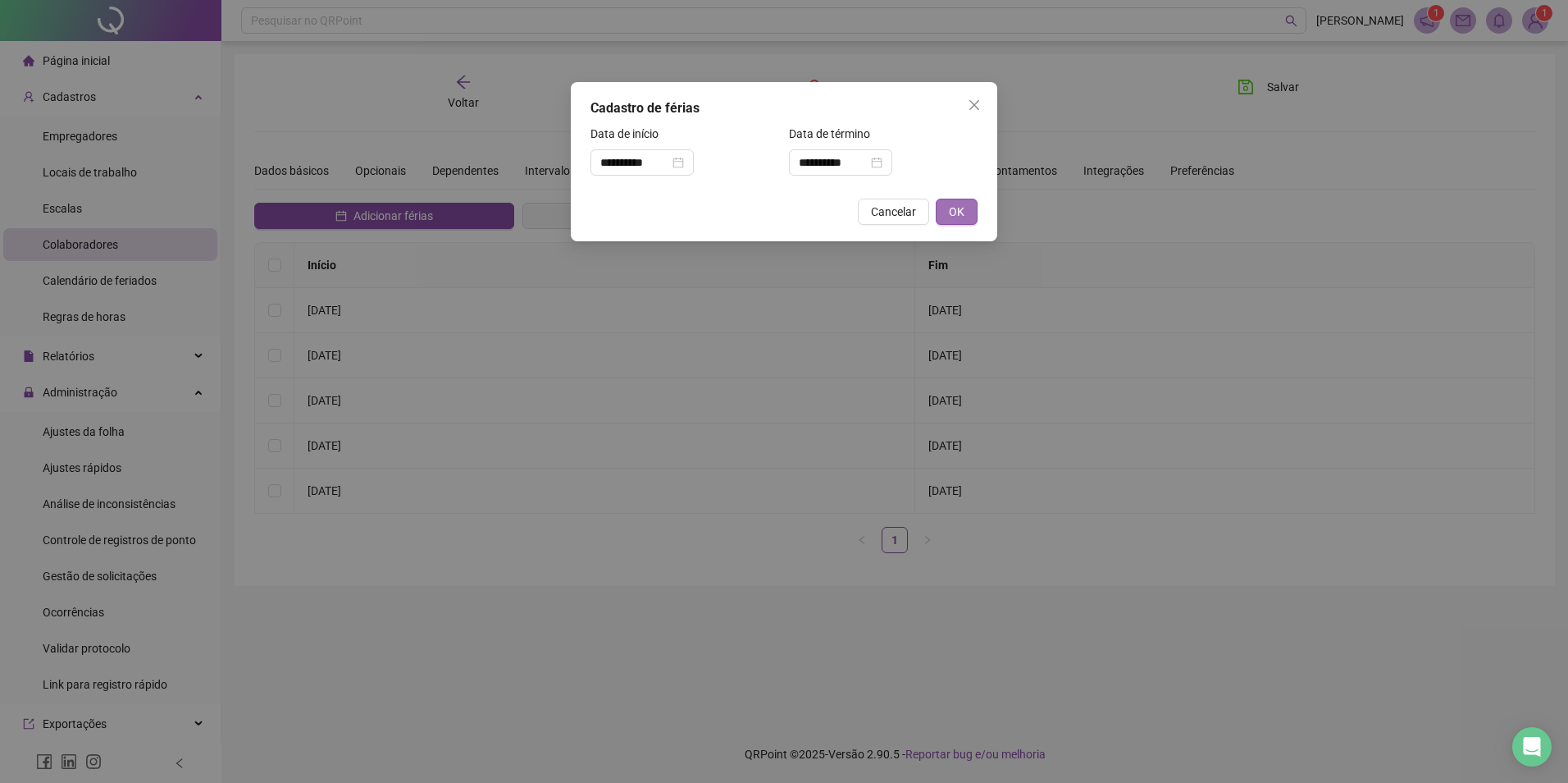
click at [949, 215] on span "OK" at bounding box center [957, 212] width 16 height 18
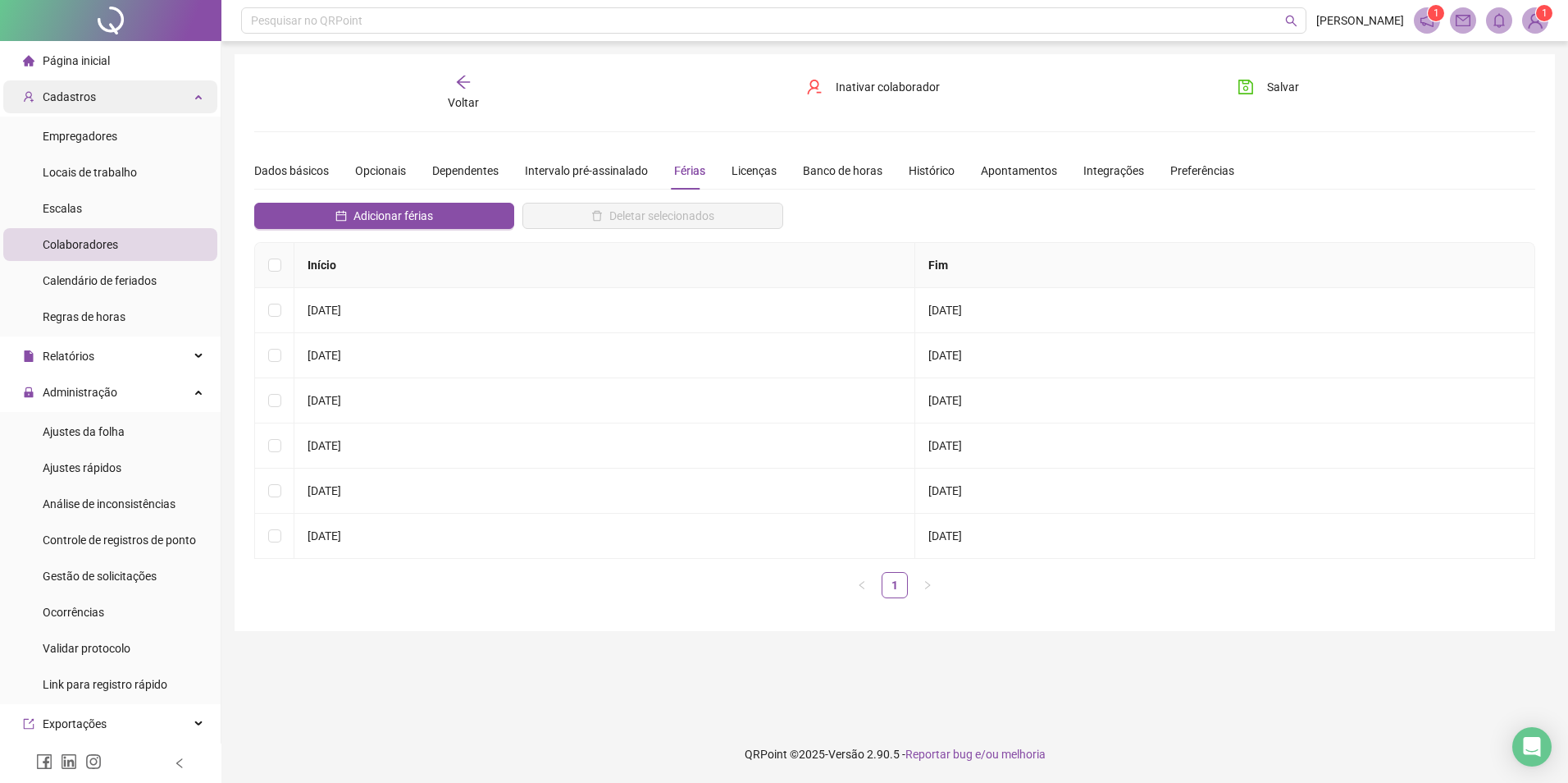
click at [152, 109] on div "Cadastros" at bounding box center [111, 97] width 214 height 33
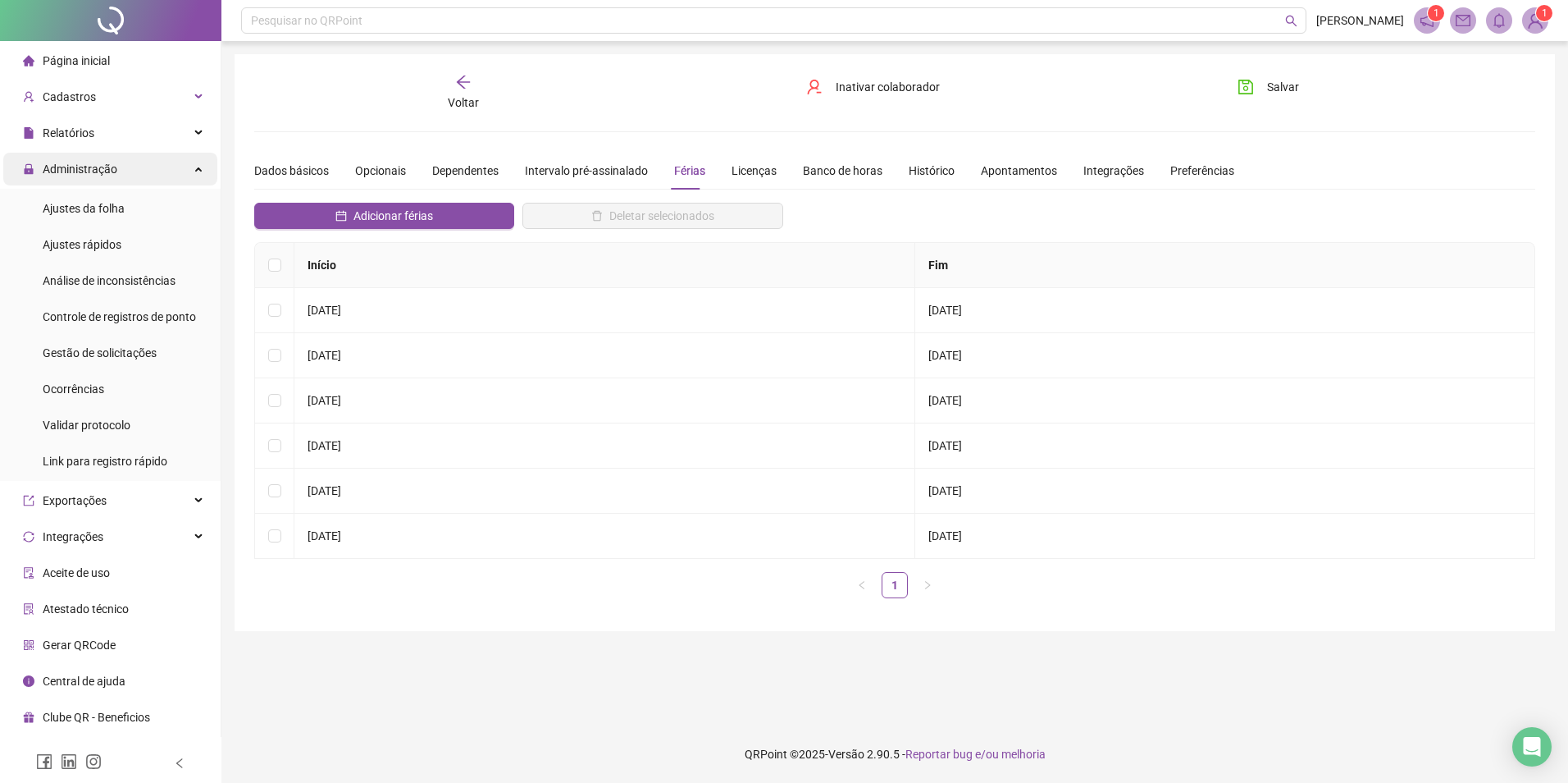
click at [142, 180] on div "Administração" at bounding box center [111, 169] width 214 height 33
